Goal: Communication & Community: Answer question/provide support

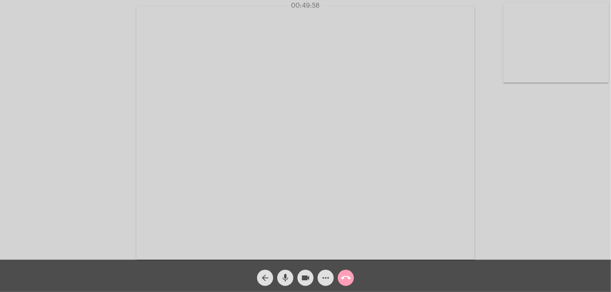
click at [346, 276] on mat-icon "call_end" at bounding box center [346, 278] width 10 height 10
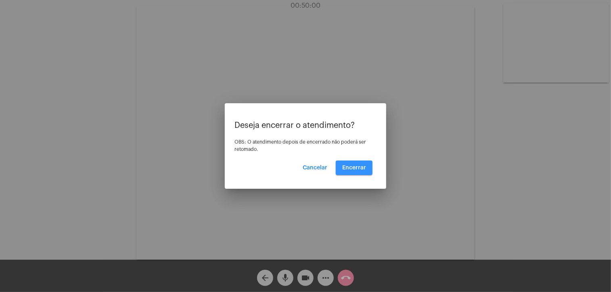
click at [359, 166] on span "Encerrar" at bounding box center [354, 168] width 24 height 6
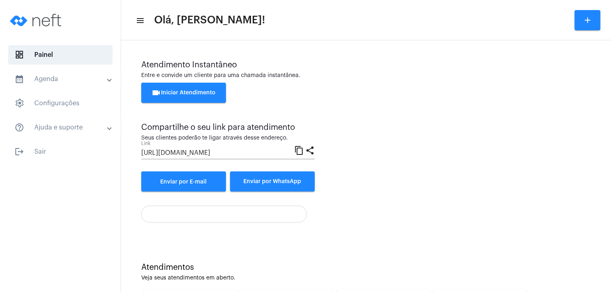
click at [194, 95] on span "videocam Iniciar Atendimento" at bounding box center [184, 93] width 64 height 6
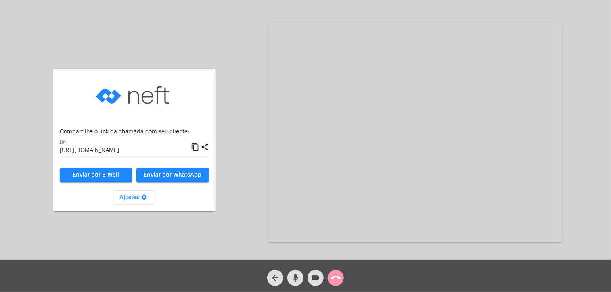
click at [194, 148] on mat-icon "content_copy" at bounding box center [195, 147] width 8 height 10
